Goal: Information Seeking & Learning: Find specific fact

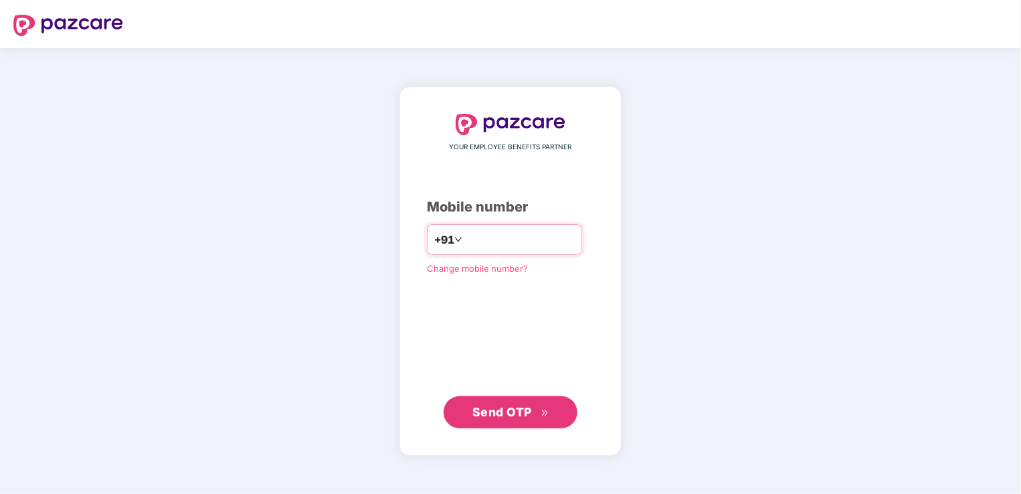
click at [503, 249] on input "number" at bounding box center [520, 239] width 110 height 21
click at [465, 239] on input "**********" at bounding box center [520, 239] width 110 height 21
type input "**********"
click at [510, 408] on span "Send OTP" at bounding box center [502, 411] width 60 height 14
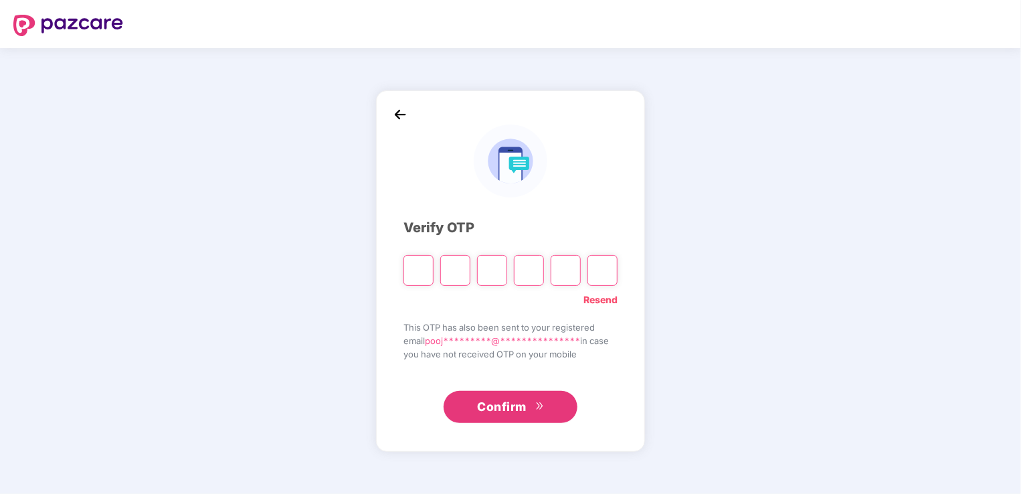
type input "*"
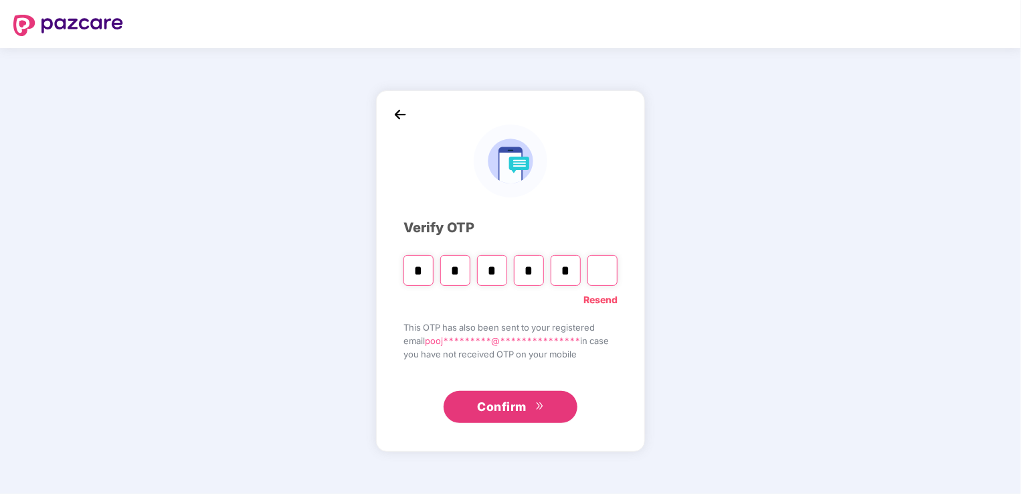
type input "*"
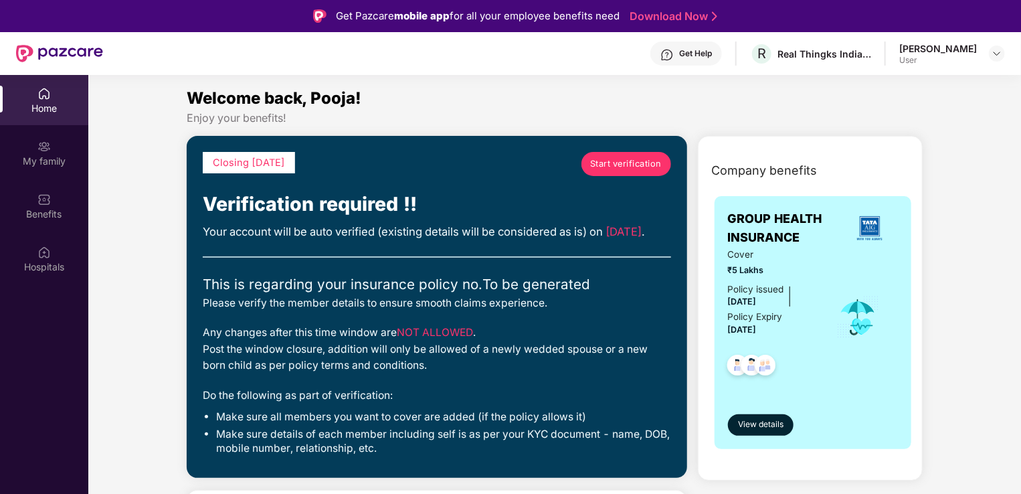
click at [650, 167] on span "Start verification" at bounding box center [626, 163] width 72 height 13
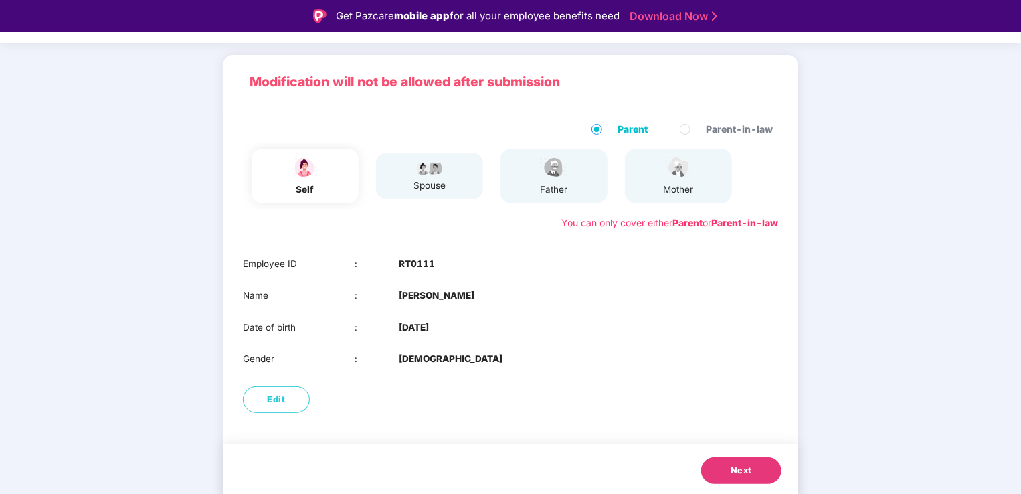
scroll to position [75, 0]
click at [750, 466] on span "Next" at bounding box center [740, 467] width 21 height 13
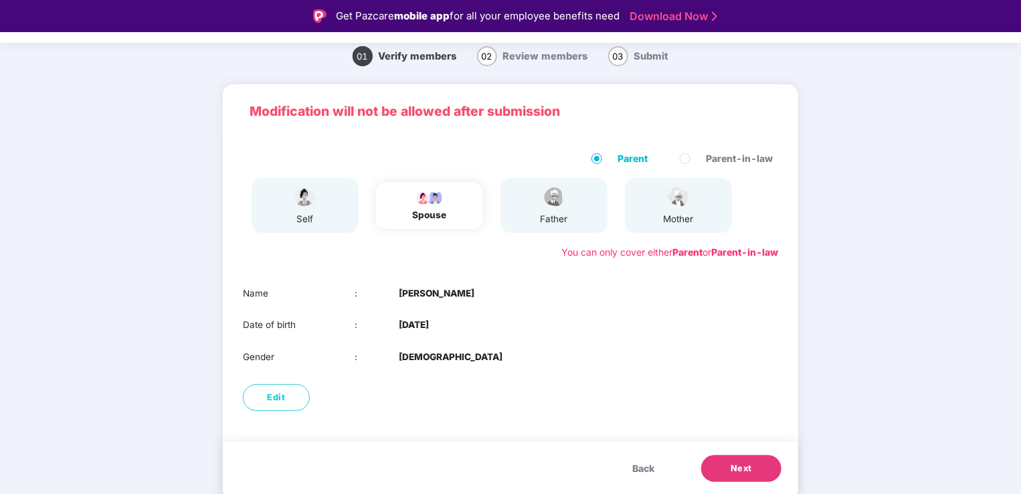
scroll to position [43, 0]
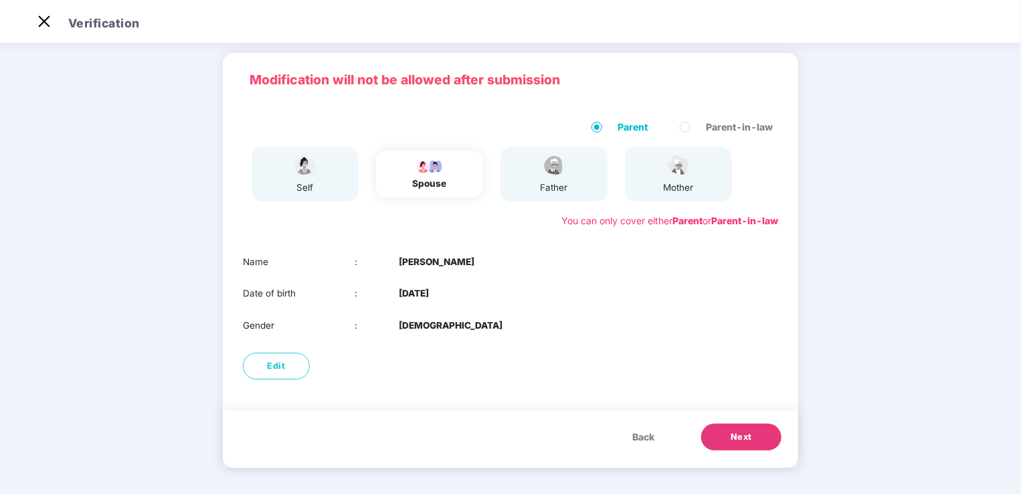
click at [749, 439] on span "Next" at bounding box center [740, 436] width 21 height 13
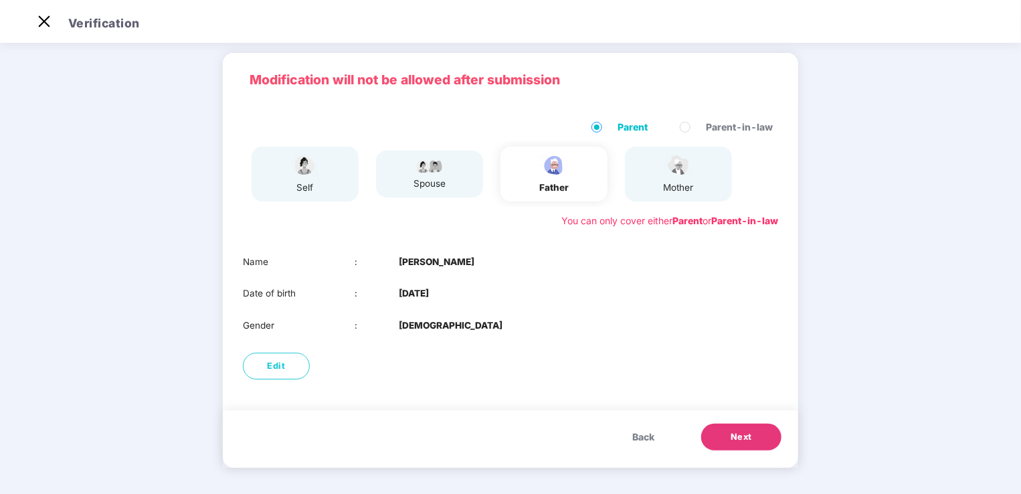
click at [751, 436] on button "Next" at bounding box center [741, 436] width 80 height 27
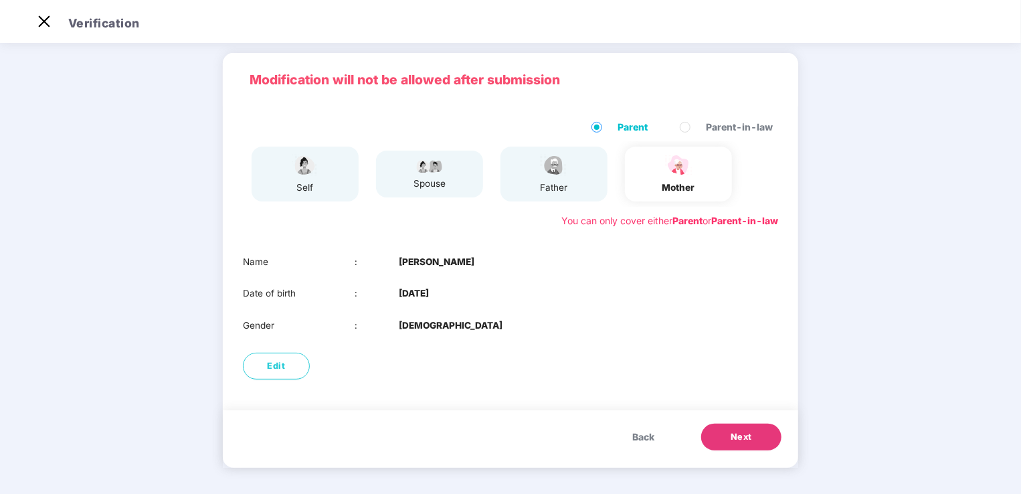
click at [746, 432] on span "Next" at bounding box center [740, 436] width 21 height 13
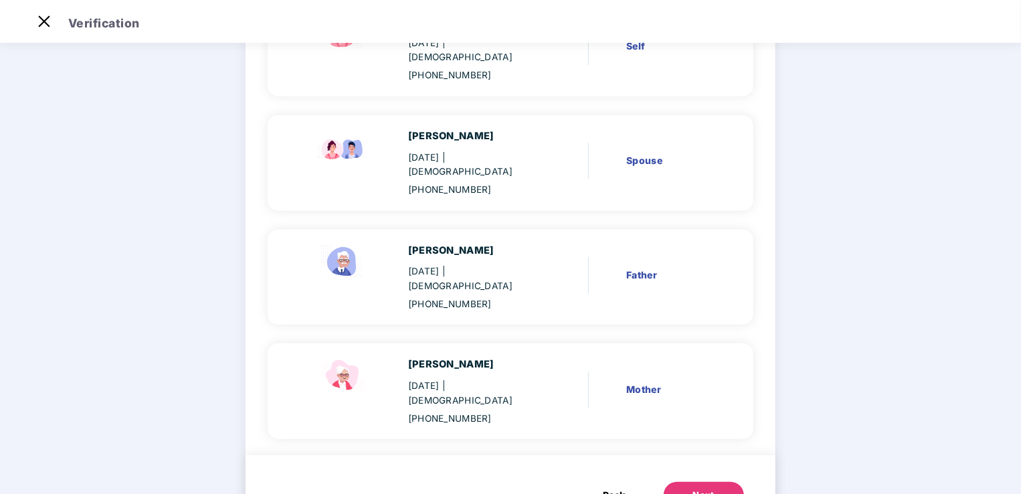
scroll to position [177, 0]
click at [698, 488] on div "Next" at bounding box center [703, 494] width 21 height 13
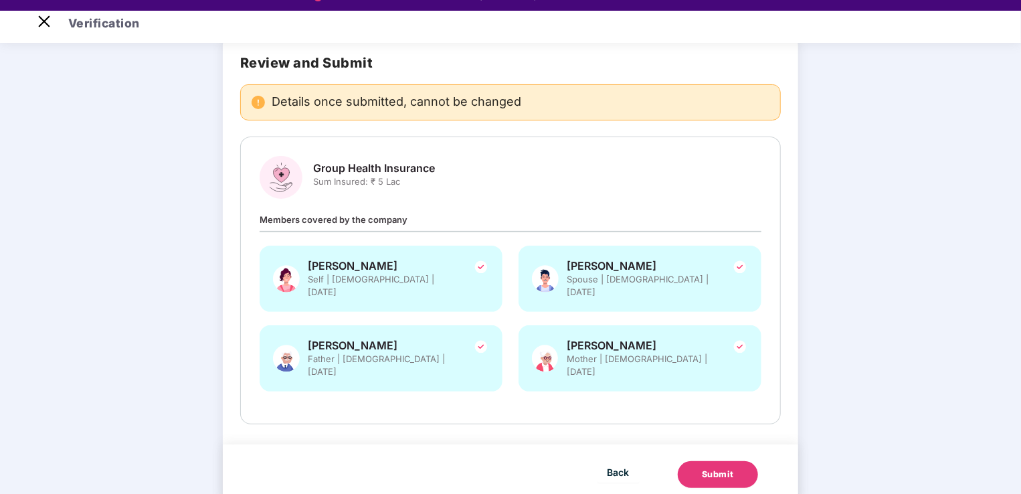
scroll to position [32, 0]
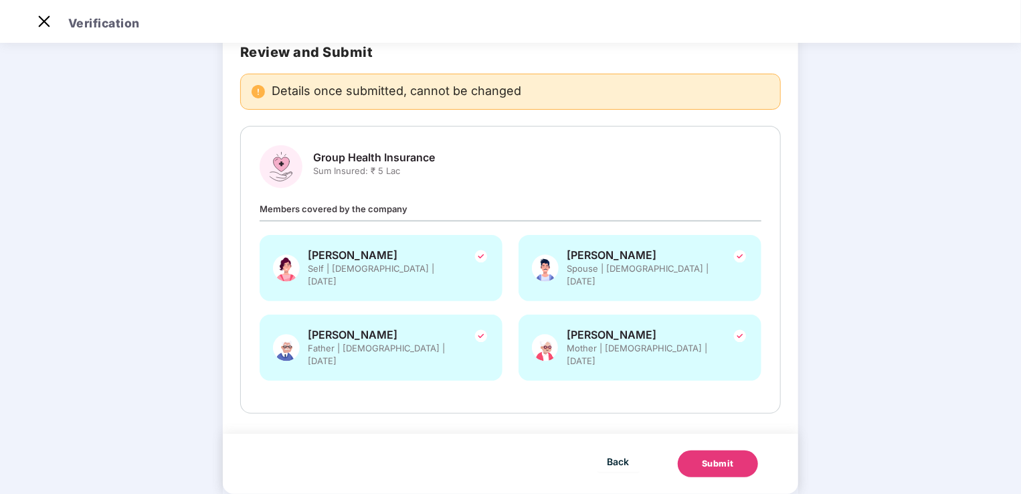
click at [733, 450] on button "Submit" at bounding box center [718, 463] width 80 height 27
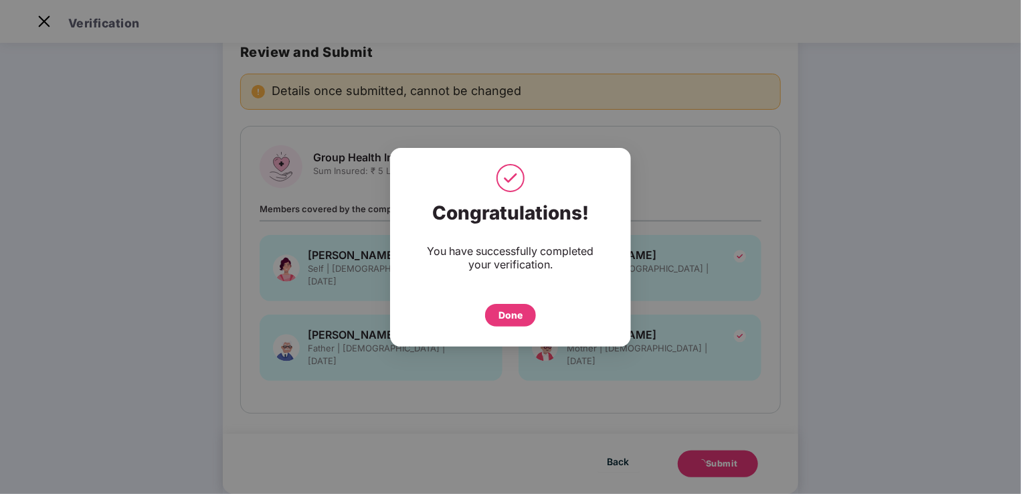
click at [512, 316] on div "Done" at bounding box center [510, 315] width 24 height 15
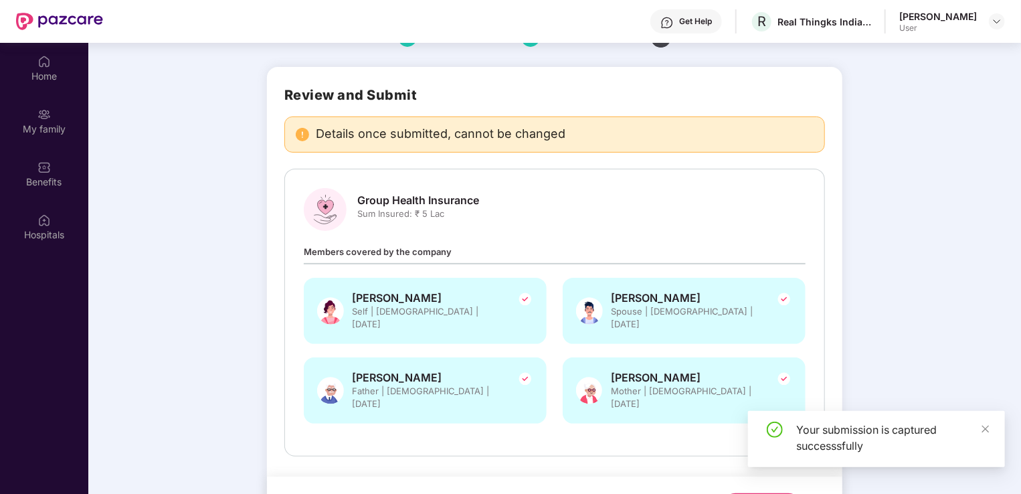
scroll to position [75, 0]
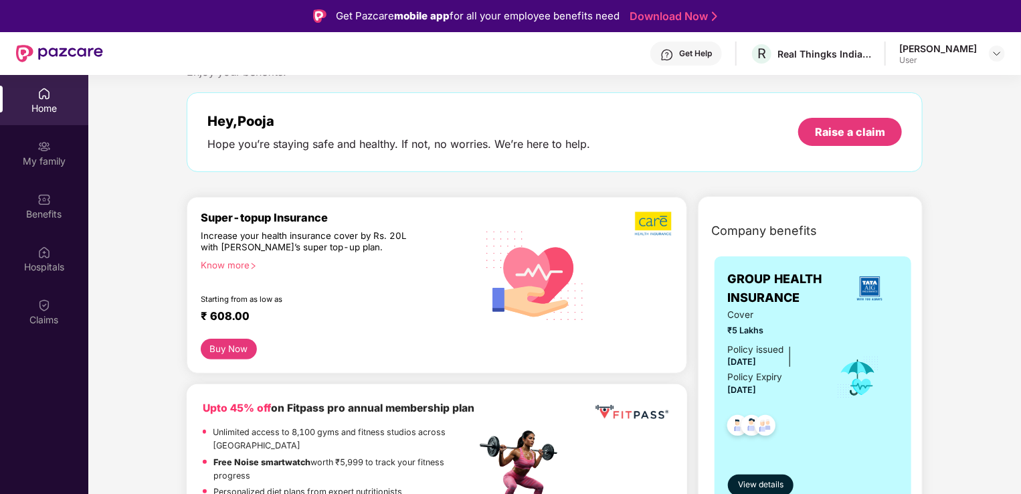
scroll to position [67, 0]
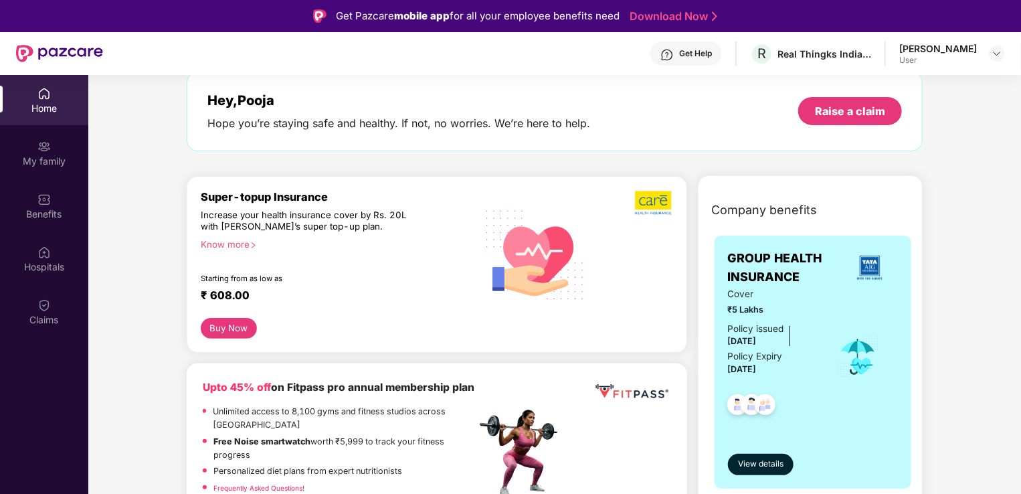
click at [239, 245] on div "Know more" at bounding box center [335, 243] width 268 height 9
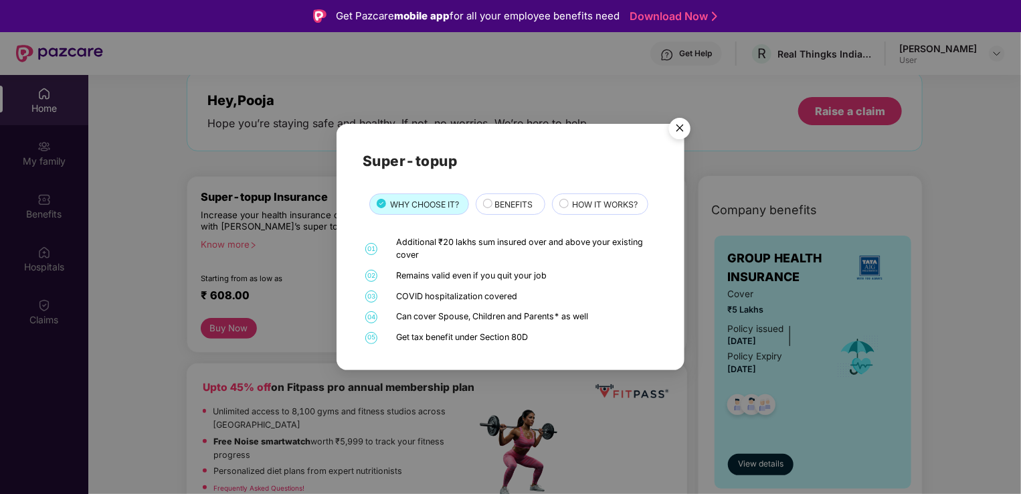
click at [532, 201] on span "BENEFITS" at bounding box center [513, 204] width 38 height 13
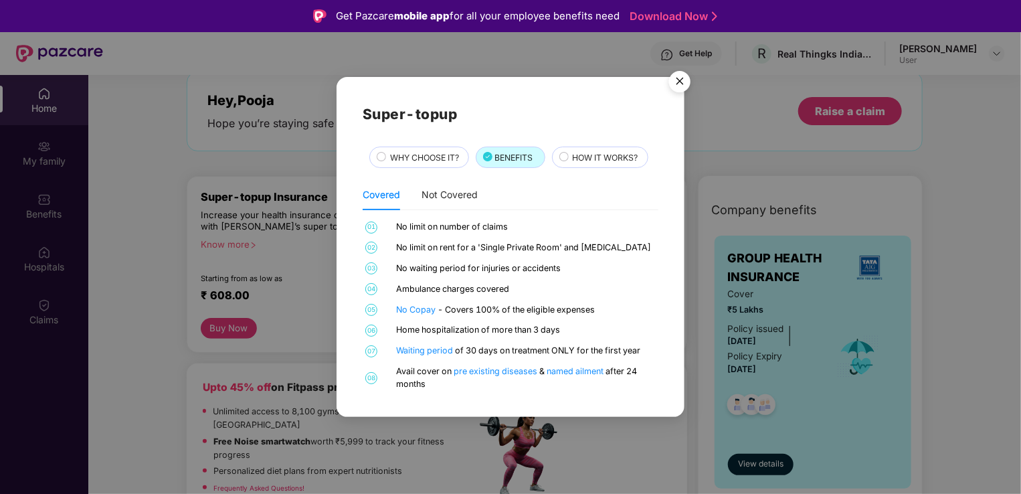
click at [680, 90] on img "Close" at bounding box center [679, 83] width 37 height 37
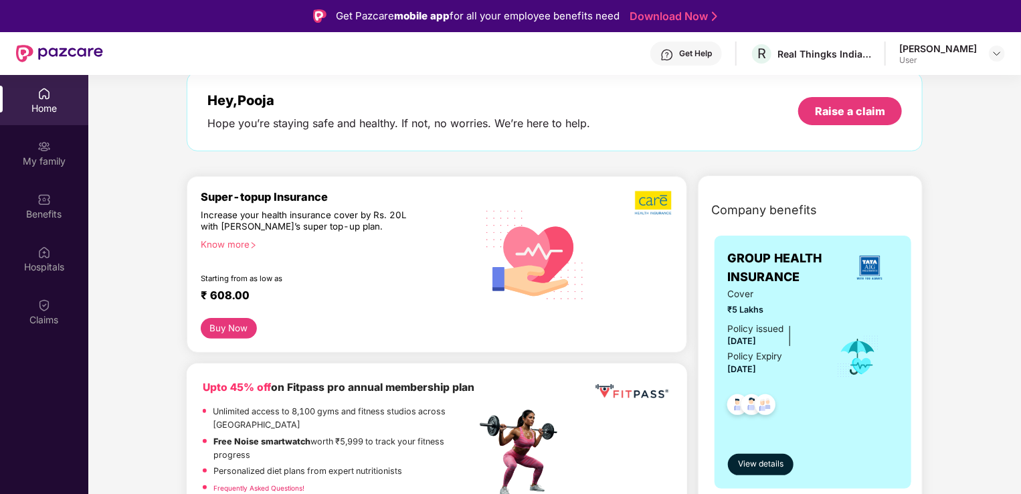
click at [242, 328] on button "Buy Now" at bounding box center [229, 328] width 56 height 21
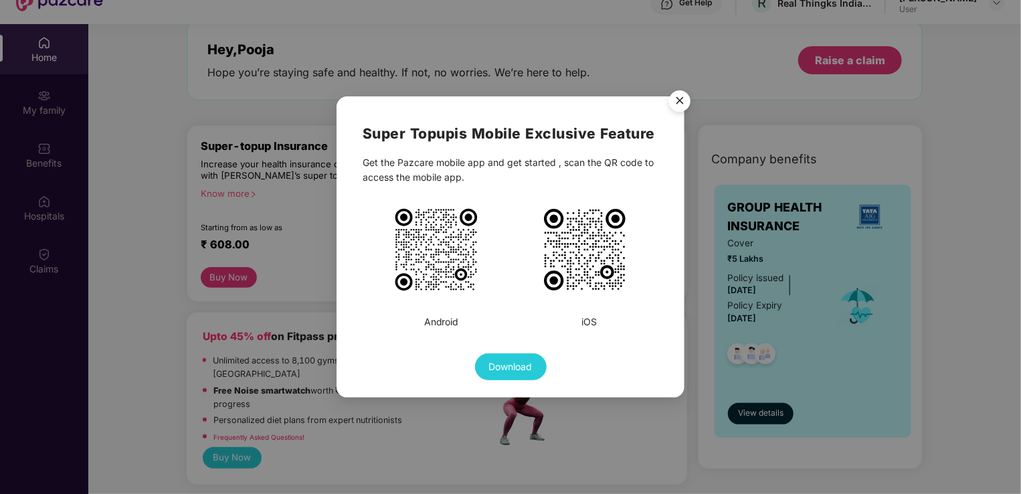
scroll to position [75, 0]
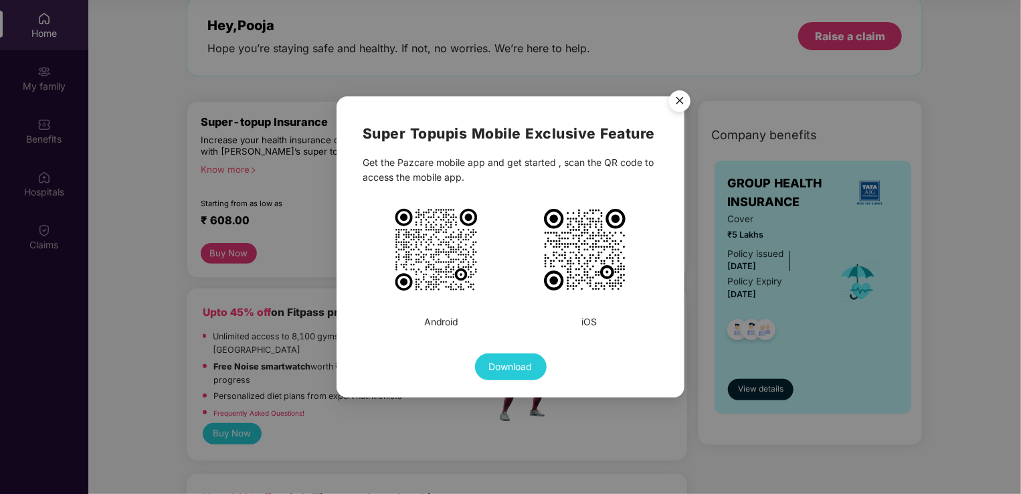
click at [686, 100] on img "Close" at bounding box center [679, 102] width 37 height 37
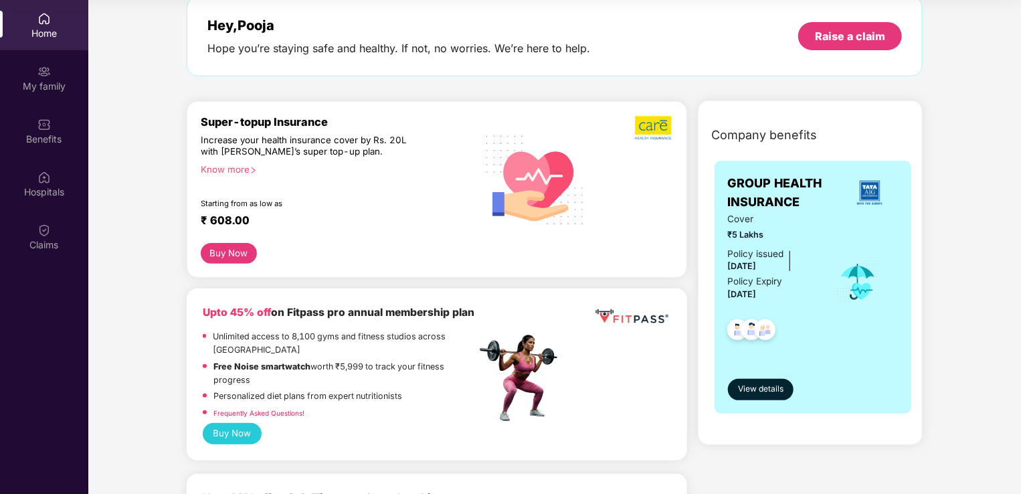
scroll to position [0, 0]
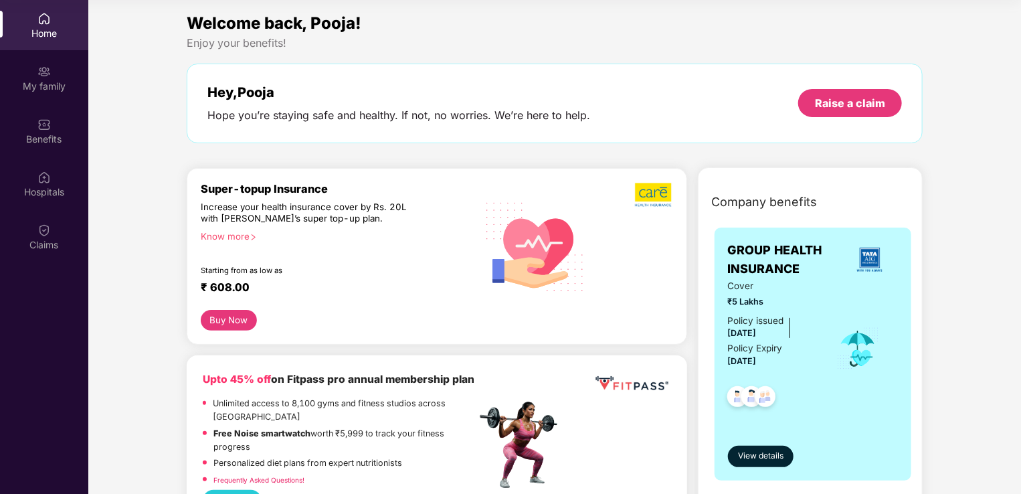
click at [235, 231] on div "Know more" at bounding box center [335, 235] width 268 height 9
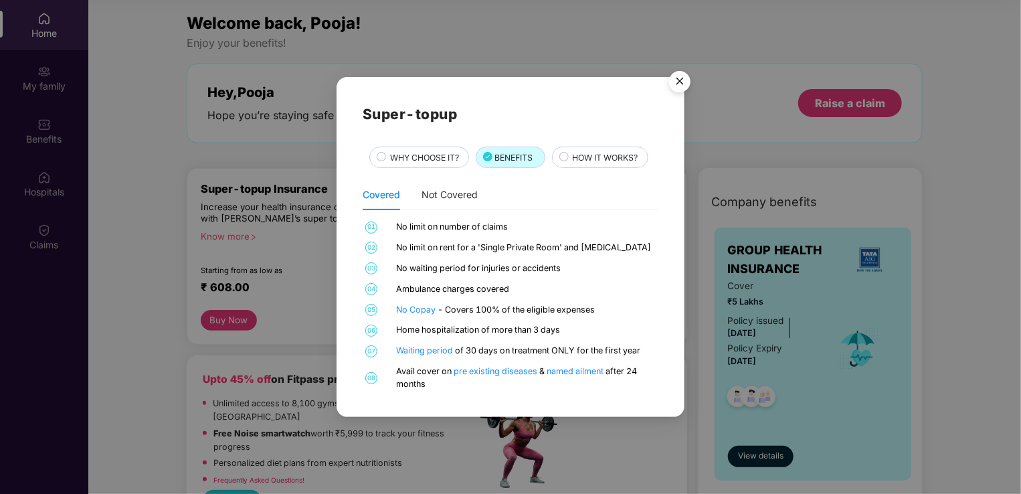
click at [591, 154] on span "HOW IT WORKS?" at bounding box center [606, 157] width 66 height 13
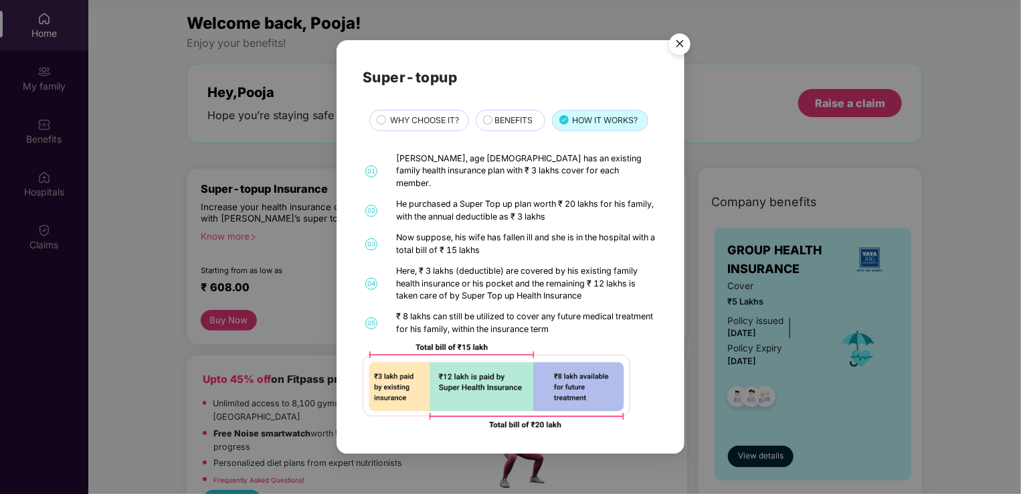
click at [682, 49] on img "Close" at bounding box center [679, 45] width 37 height 37
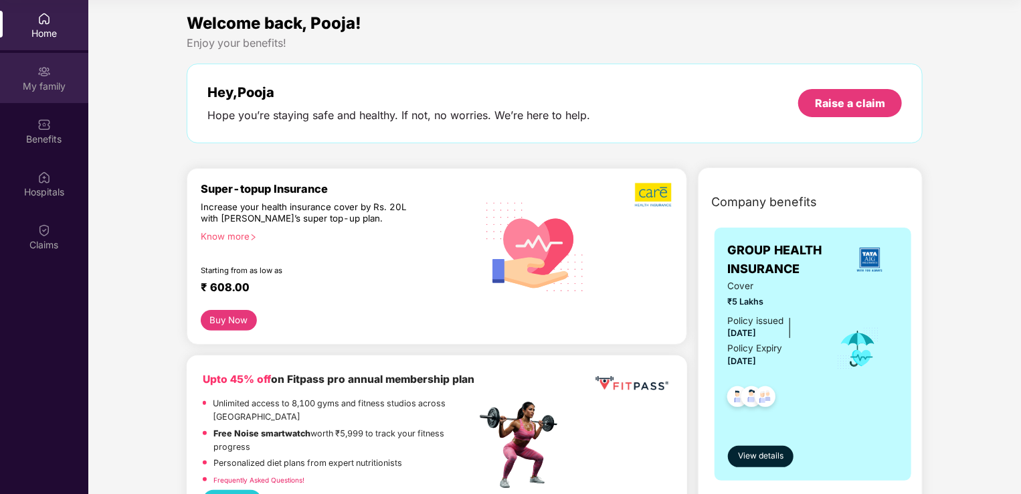
click at [36, 88] on div "My family" at bounding box center [44, 86] width 88 height 13
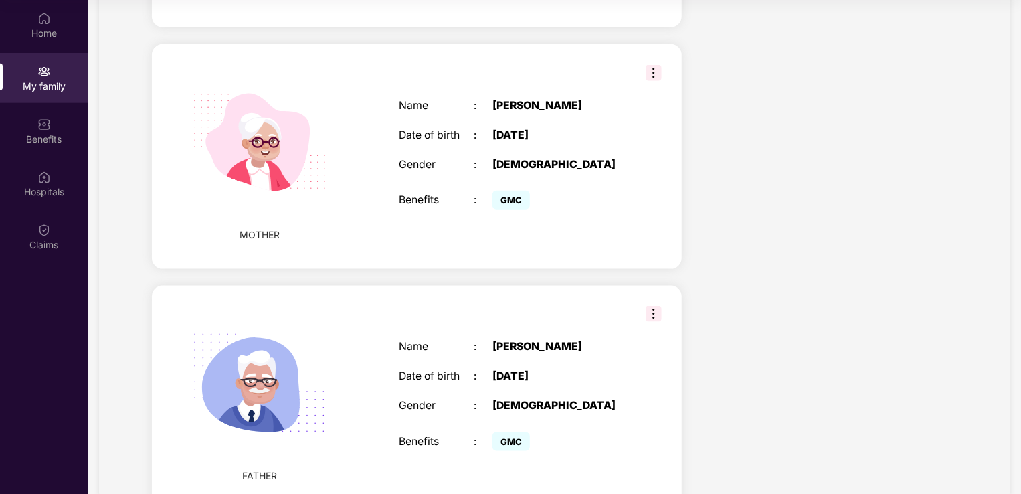
scroll to position [765, 0]
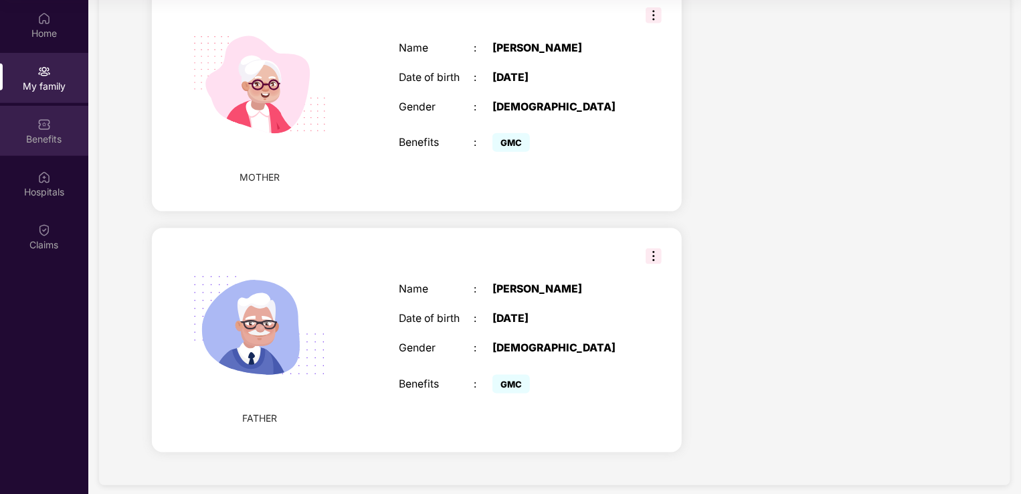
click at [29, 130] on div "Benefits" at bounding box center [44, 131] width 88 height 50
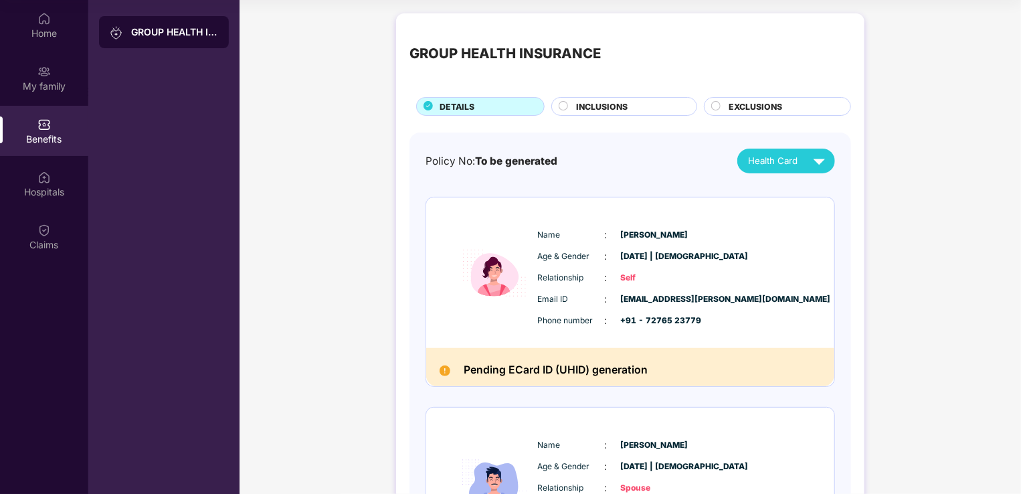
click at [647, 110] on div "INCLUSIONS" at bounding box center [630, 107] width 120 height 15
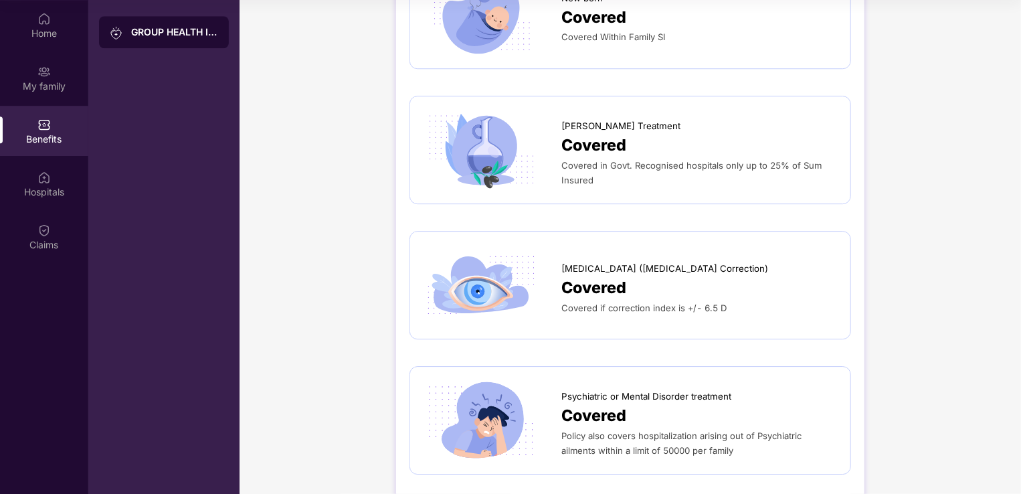
scroll to position [2006, 0]
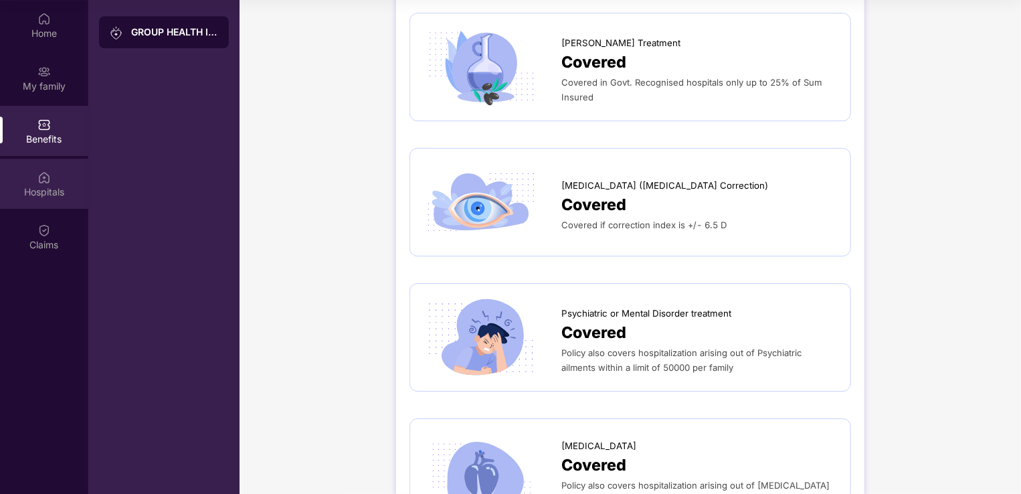
click at [41, 172] on img at bounding box center [43, 177] width 13 height 13
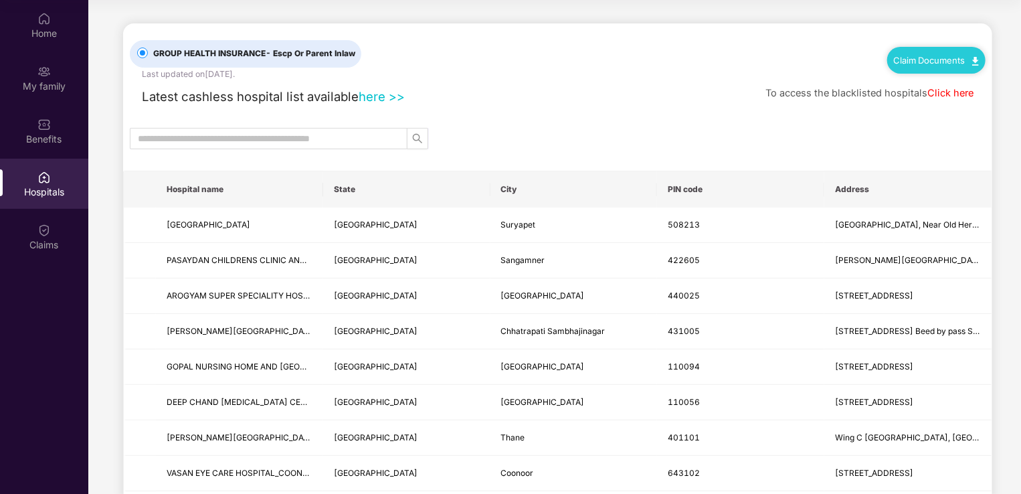
click at [391, 100] on link "here >>" at bounding box center [381, 96] width 46 height 15
click at [375, 138] on input "text" at bounding box center [263, 138] width 251 height 15
click at [308, 133] on input "text" at bounding box center [263, 138] width 251 height 15
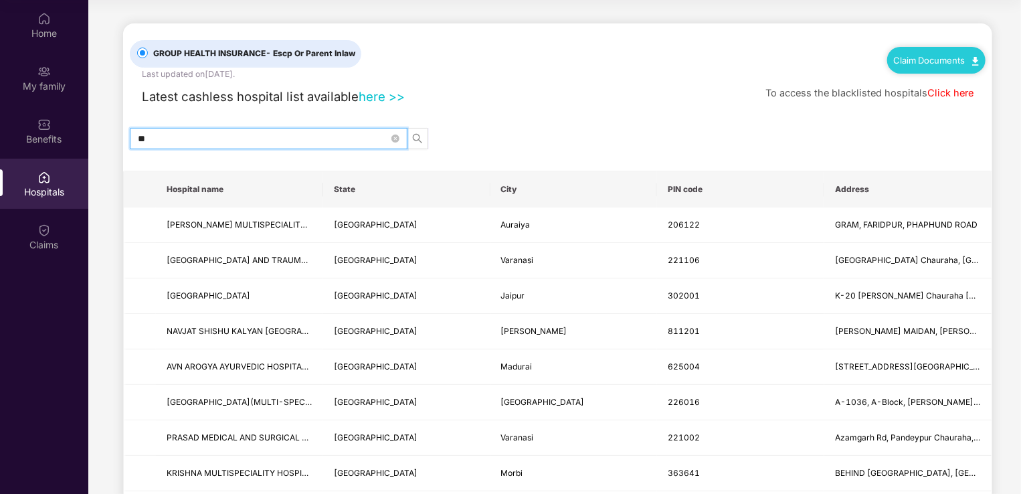
type input "*"
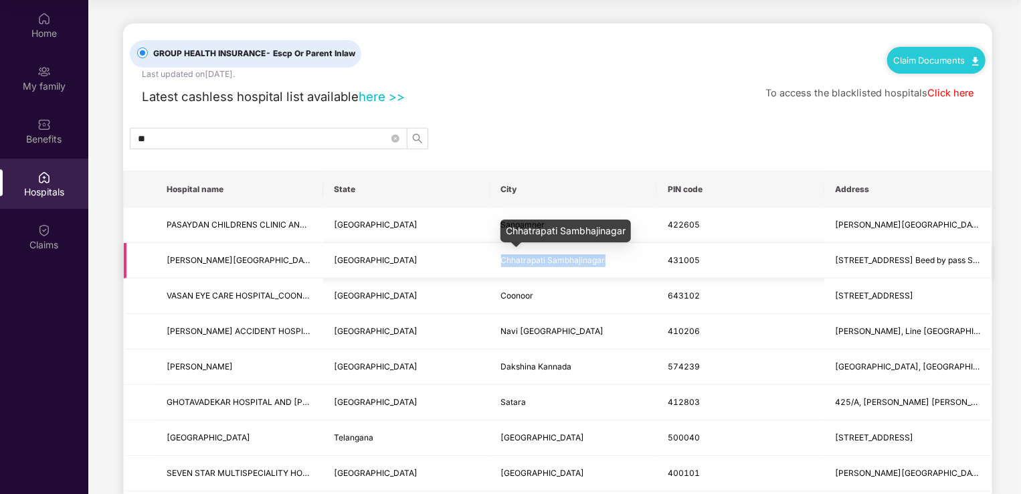
drag, startPoint x: 606, startPoint y: 260, endPoint x: 502, endPoint y: 259, distance: 104.3
click at [502, 259] on td "Chhatrapati Sambhajinagar" at bounding box center [573, 260] width 167 height 35
copy span "Chhatrapati Sambhajinagar"
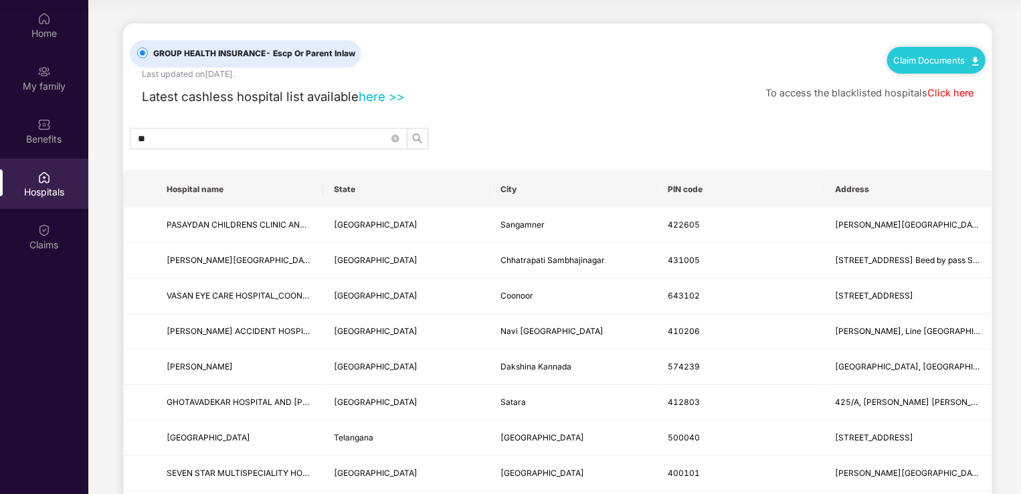
drag, startPoint x: 256, startPoint y: 141, endPoint x: -3, endPoint y: 80, distance: 266.0
click at [0, 80] on html "Get Pazcare mobile app for all your employee benefits need Download Now Get Hel…" at bounding box center [510, 172] width 1021 height 494
paste input "**********"
click at [425, 135] on span "search" at bounding box center [417, 138] width 20 height 11
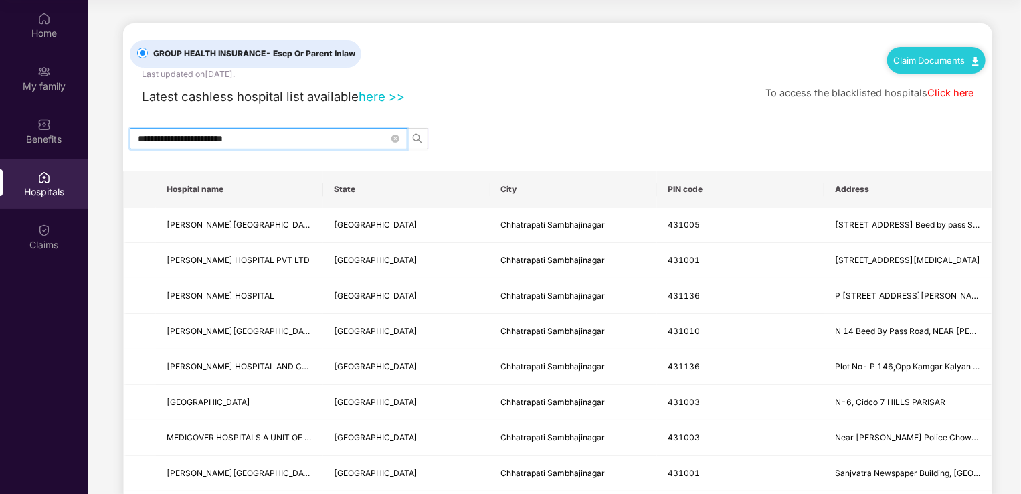
type input "**********"
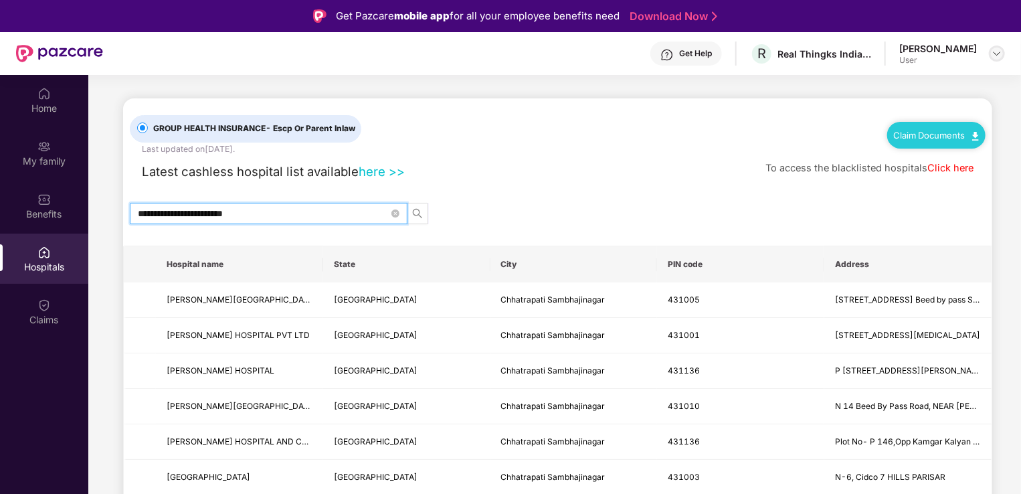
click at [999, 53] on img at bounding box center [996, 53] width 11 height 11
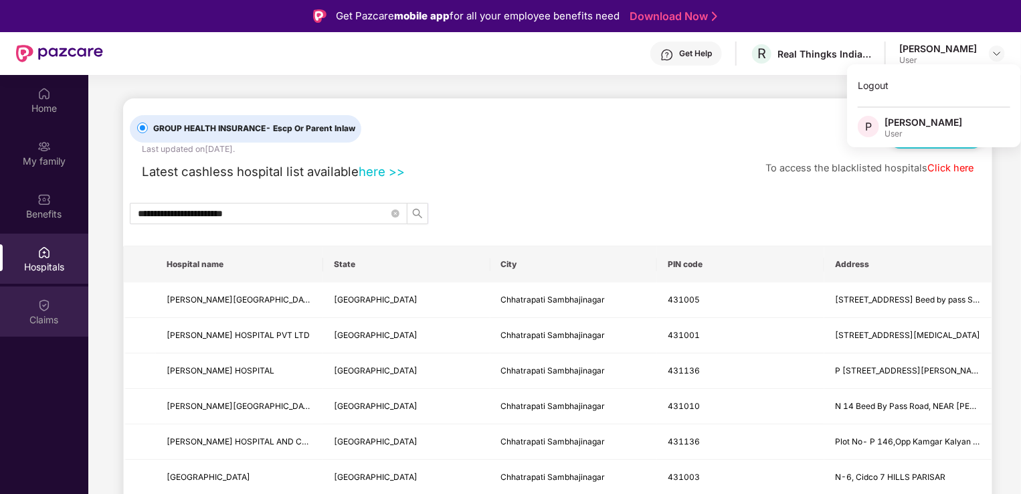
click at [37, 300] on img at bounding box center [43, 304] width 13 height 13
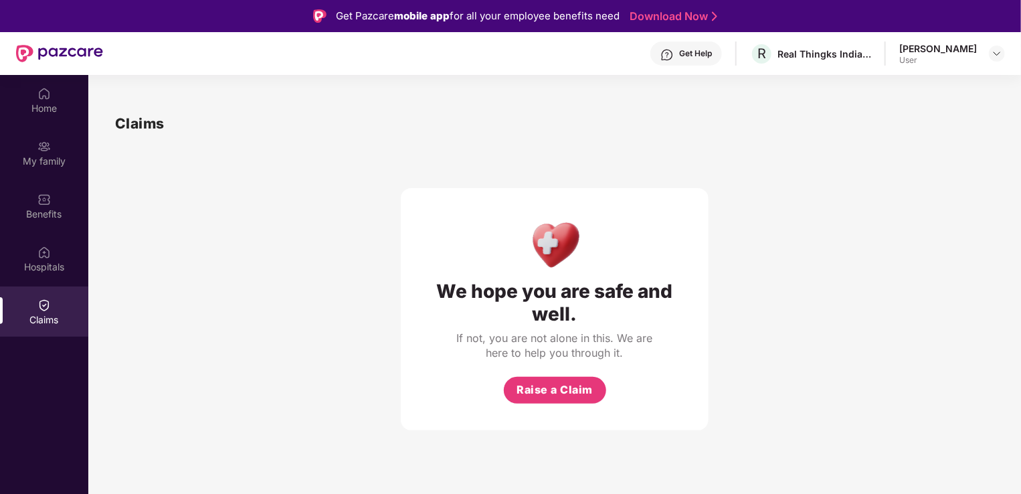
click at [982, 35] on div "Get Help R Real Thingks India Private Limited [PERSON_NAME] User" at bounding box center [554, 53] width 902 height 43
click at [993, 51] on img at bounding box center [996, 53] width 11 height 11
click at [900, 87] on div "Logout" at bounding box center [934, 85] width 174 height 26
